Goal: Task Accomplishment & Management: Manage account settings

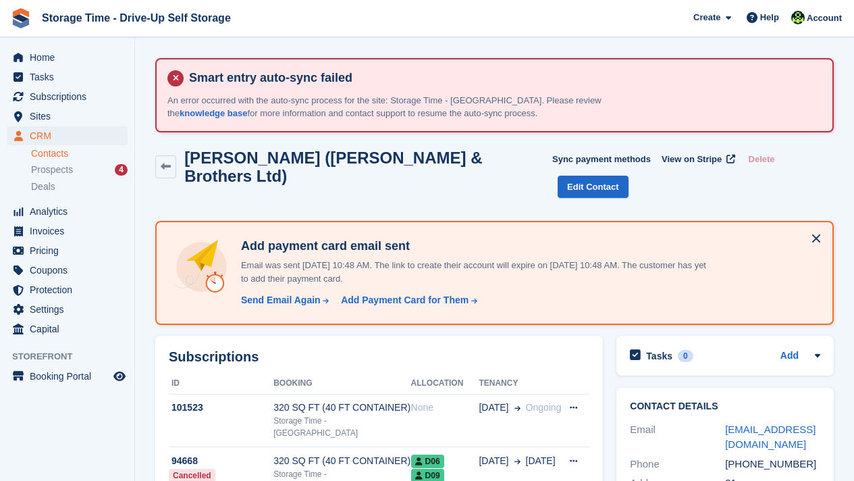
scroll to position [190, 0]
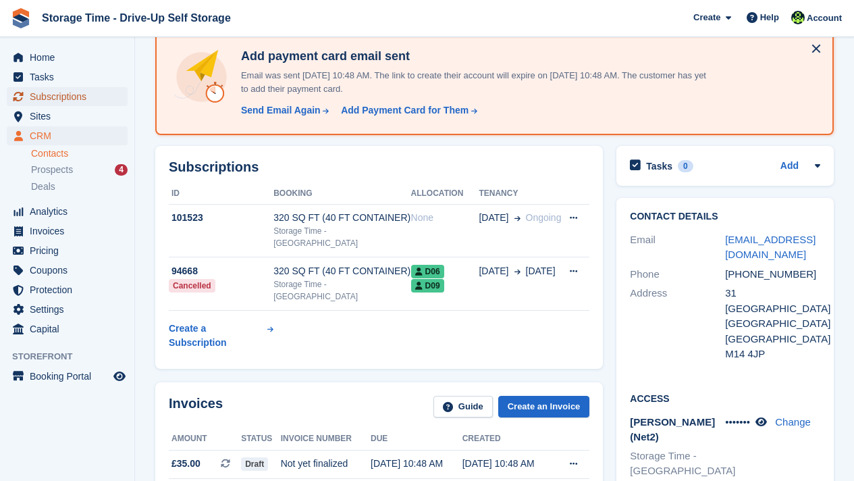
click at [55, 90] on span "Subscriptions" at bounding box center [70, 96] width 81 height 19
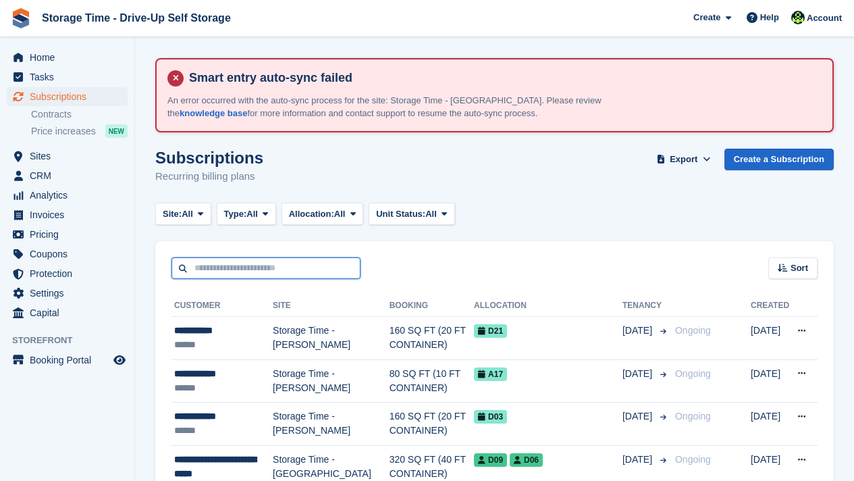
click at [230, 265] on input "text" at bounding box center [265, 268] width 189 height 22
type input "*********"
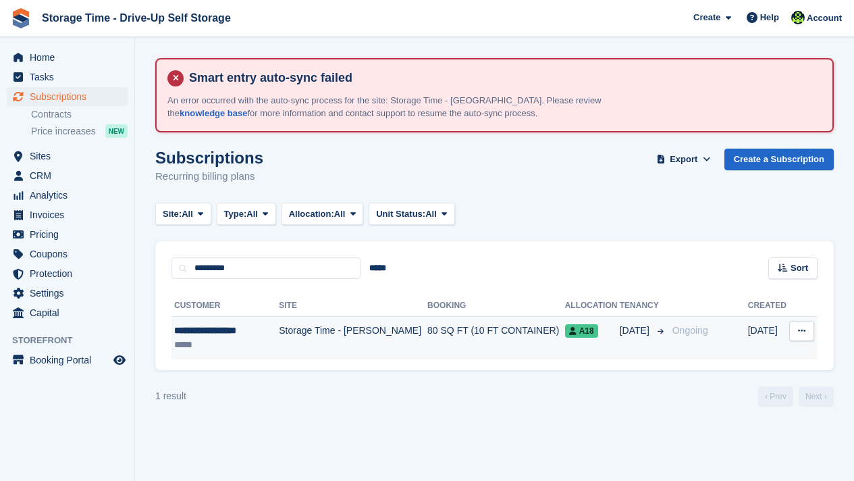
click at [290, 328] on td "Storage Time - [PERSON_NAME]" at bounding box center [353, 338] width 148 height 43
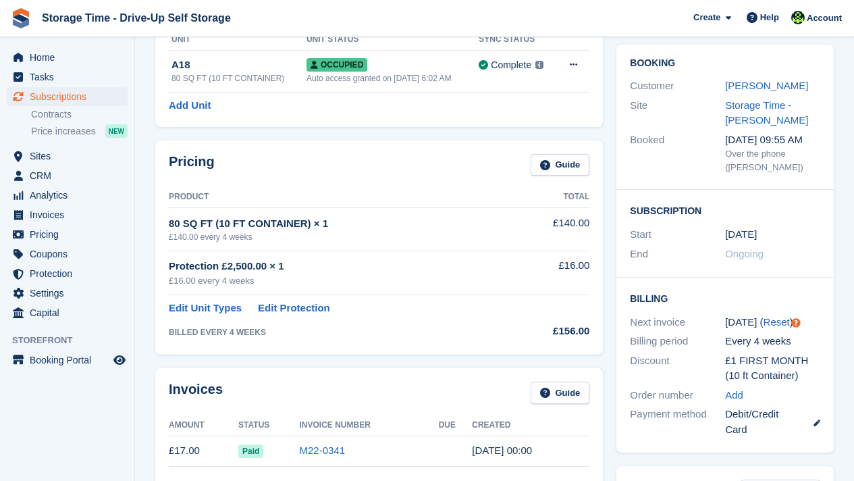
scroll to position [162, 0]
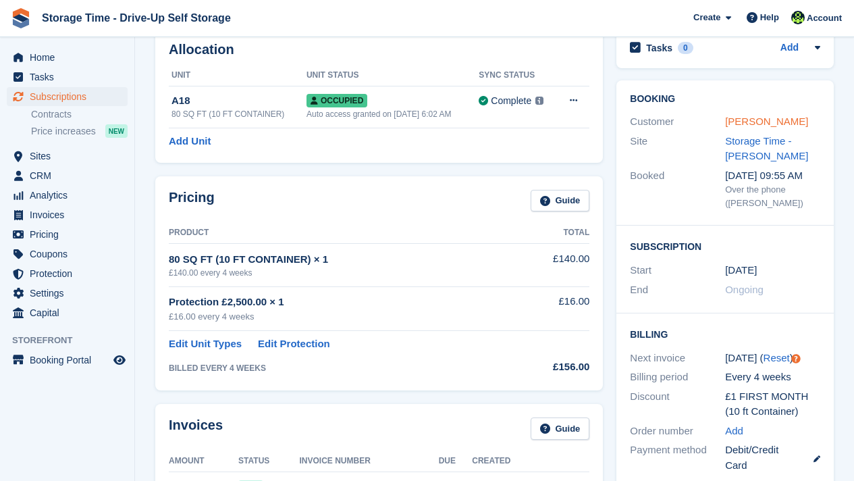
click at [781, 119] on link "Jonathan Braisdell" at bounding box center [766, 120] width 83 height 11
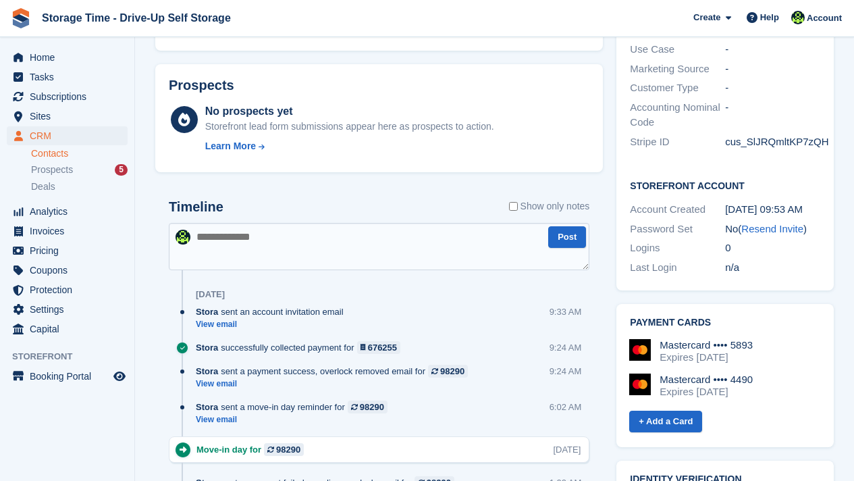
scroll to position [567, 0]
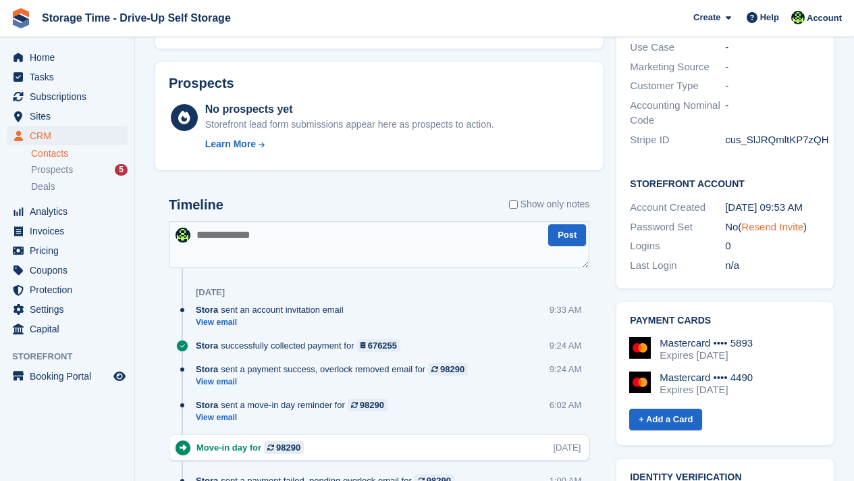
click at [775, 221] on link "Resend Invite" at bounding box center [772, 226] width 62 height 11
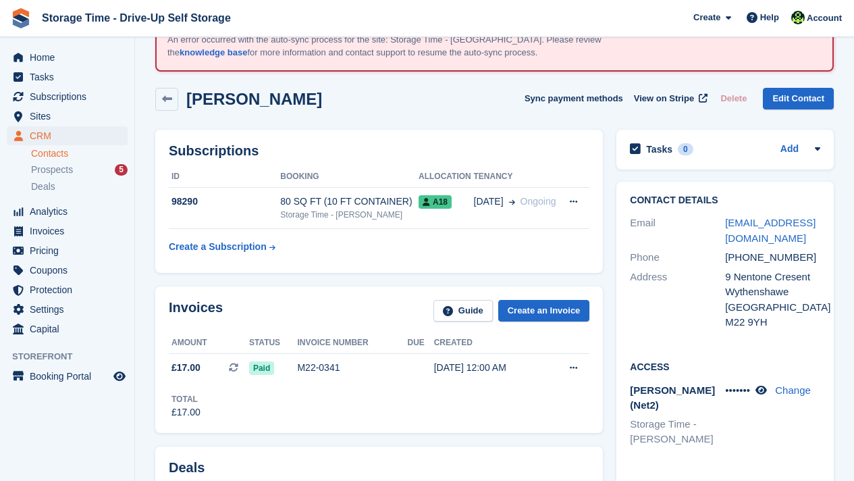
scroll to position [55, 0]
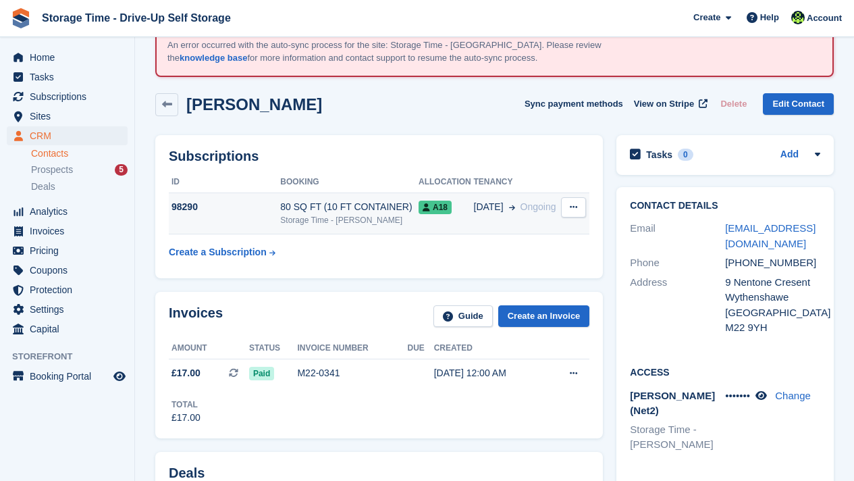
click at [520, 213] on span "Ongoing" at bounding box center [538, 207] width 36 height 14
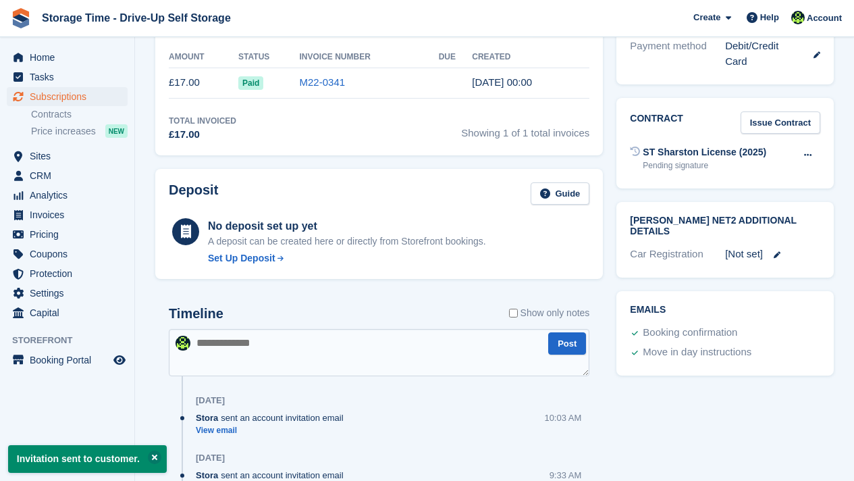
scroll to position [597, 0]
